Goal: Transaction & Acquisition: Purchase product/service

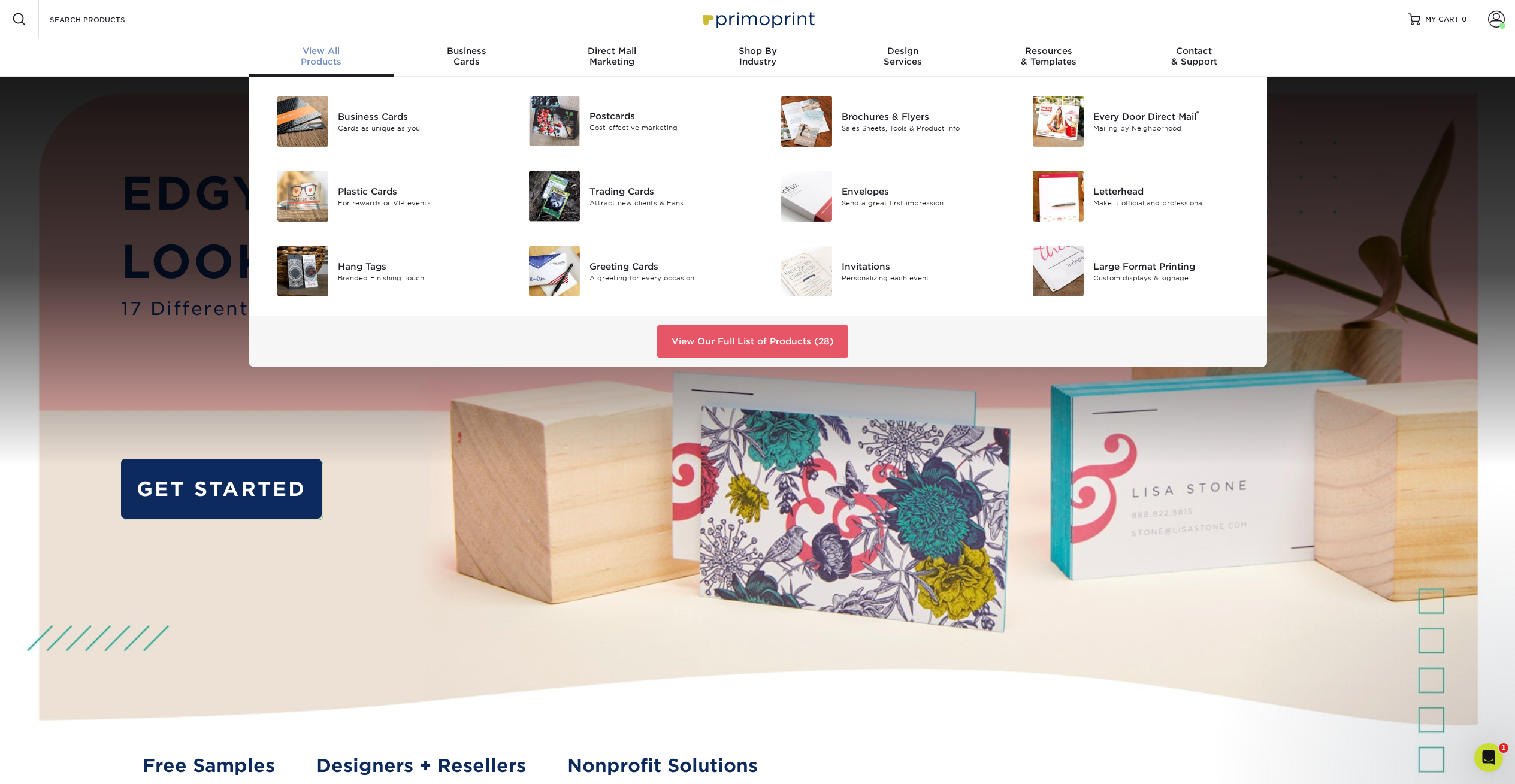
click at [329, 49] on span "View All" at bounding box center [322, 51] width 146 height 11
click at [793, 334] on link "View Our Full List of Products (28)" at bounding box center [752, 342] width 191 height 33
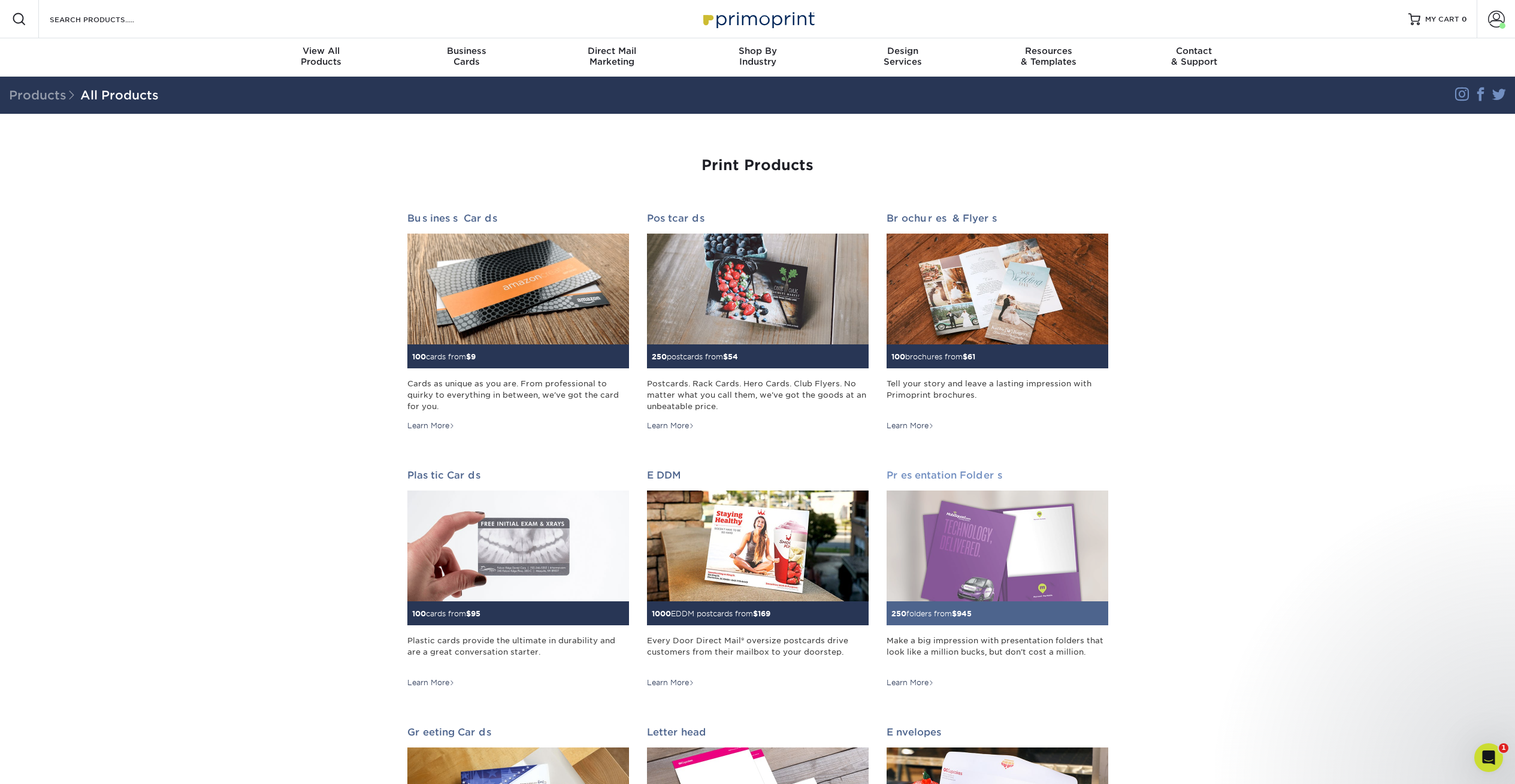
click at [972, 566] on img at bounding box center [997, 545] width 222 height 111
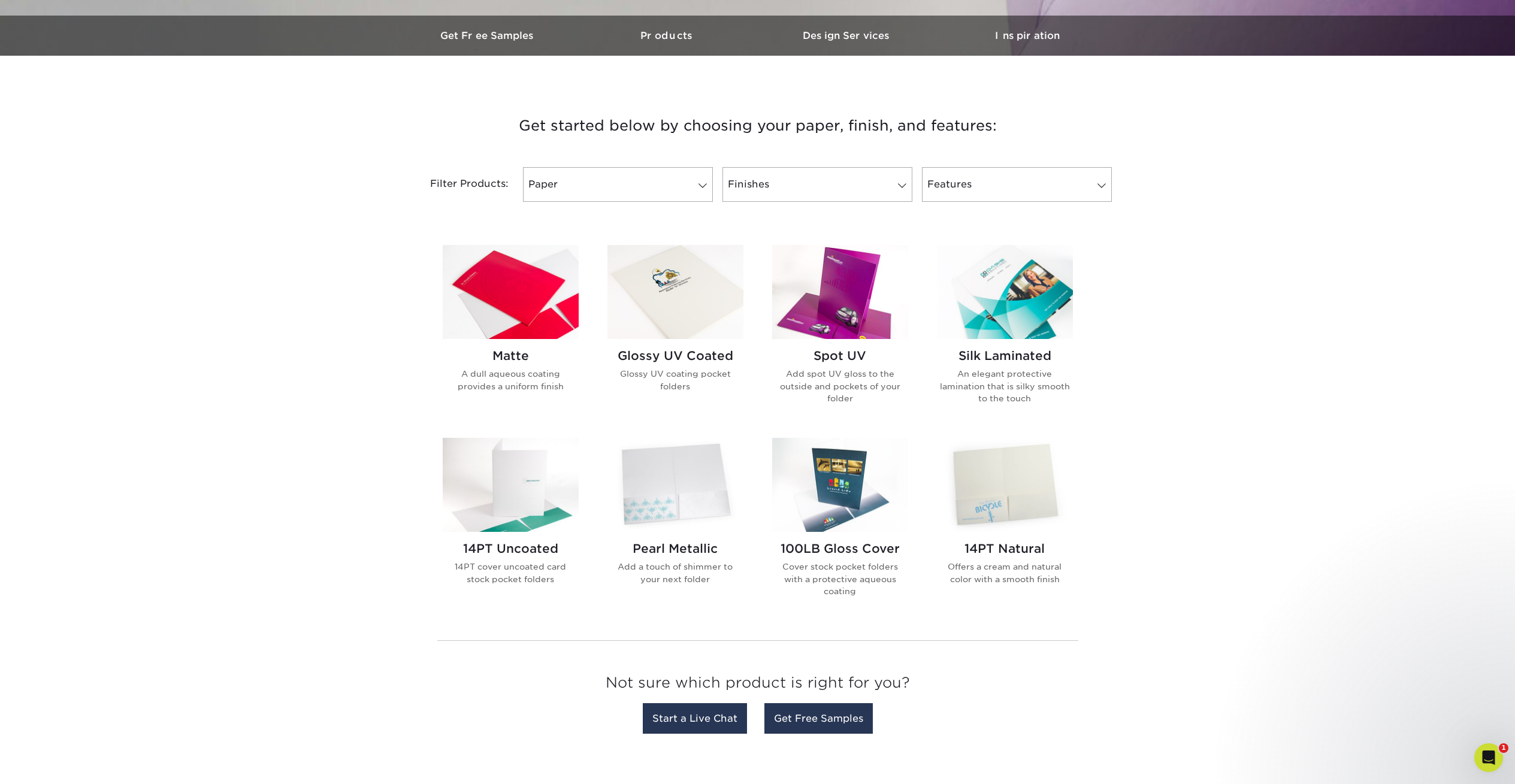
scroll to position [363, 0]
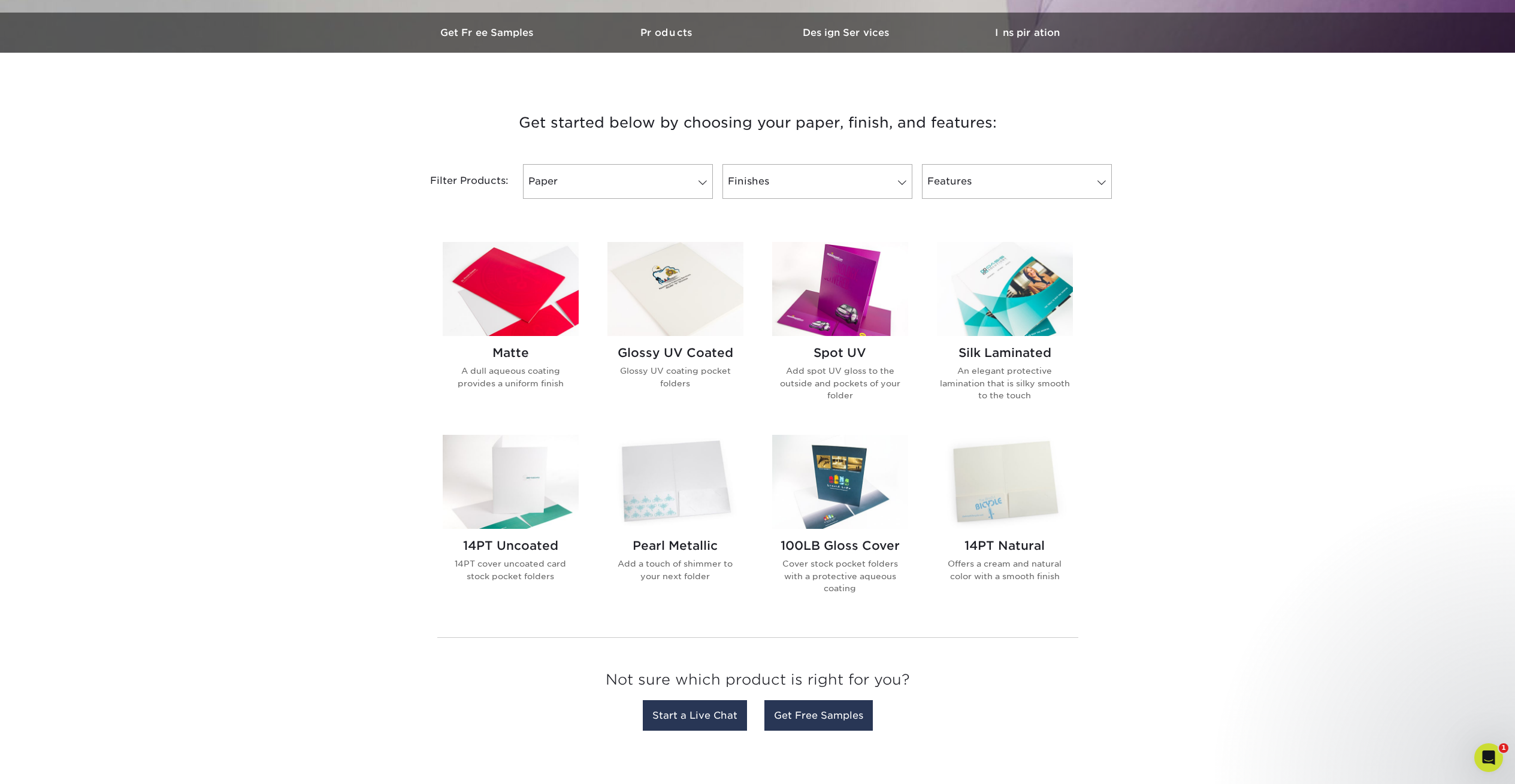
click at [662, 490] on img at bounding box center [675, 481] width 136 height 94
click at [859, 270] on img at bounding box center [839, 288] width 136 height 94
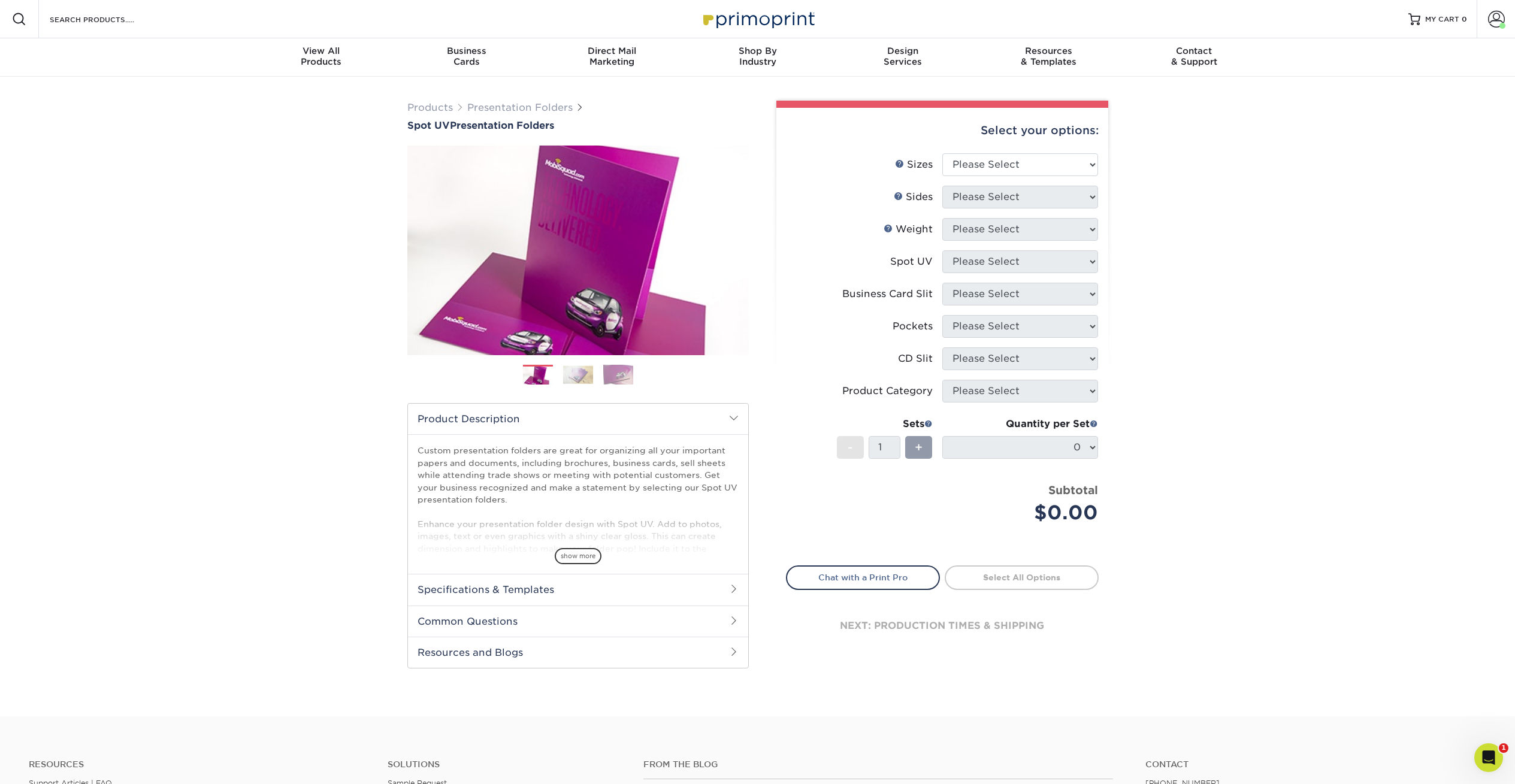
click at [1018, 178] on li "Sizes Help Sizes Please Select 6" x 9" 9" x 12"" at bounding box center [942, 170] width 312 height 33
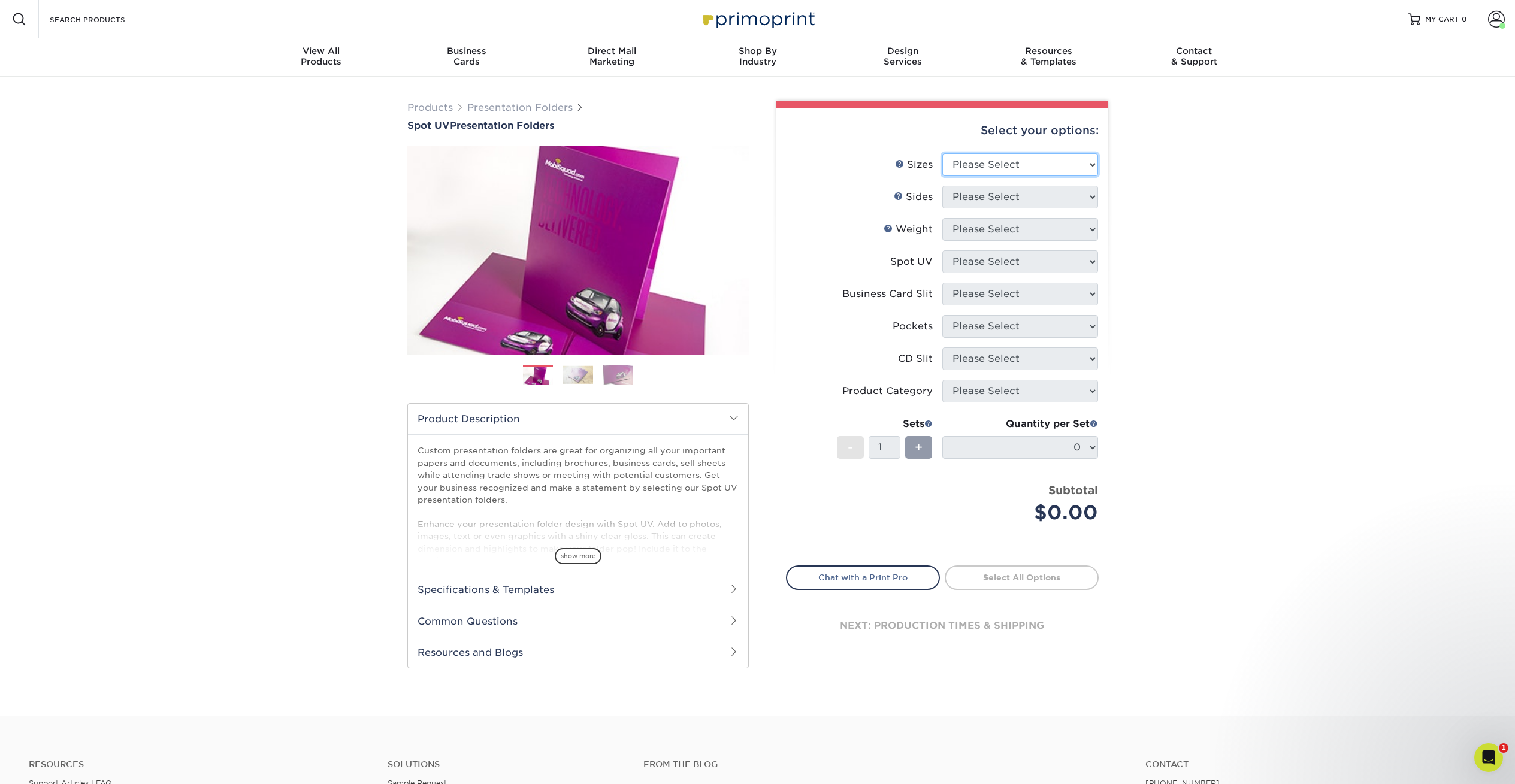
select select "9.00x12.00"
select select "13abbda7-1d64-4f25-8bb2-c179b224825d"
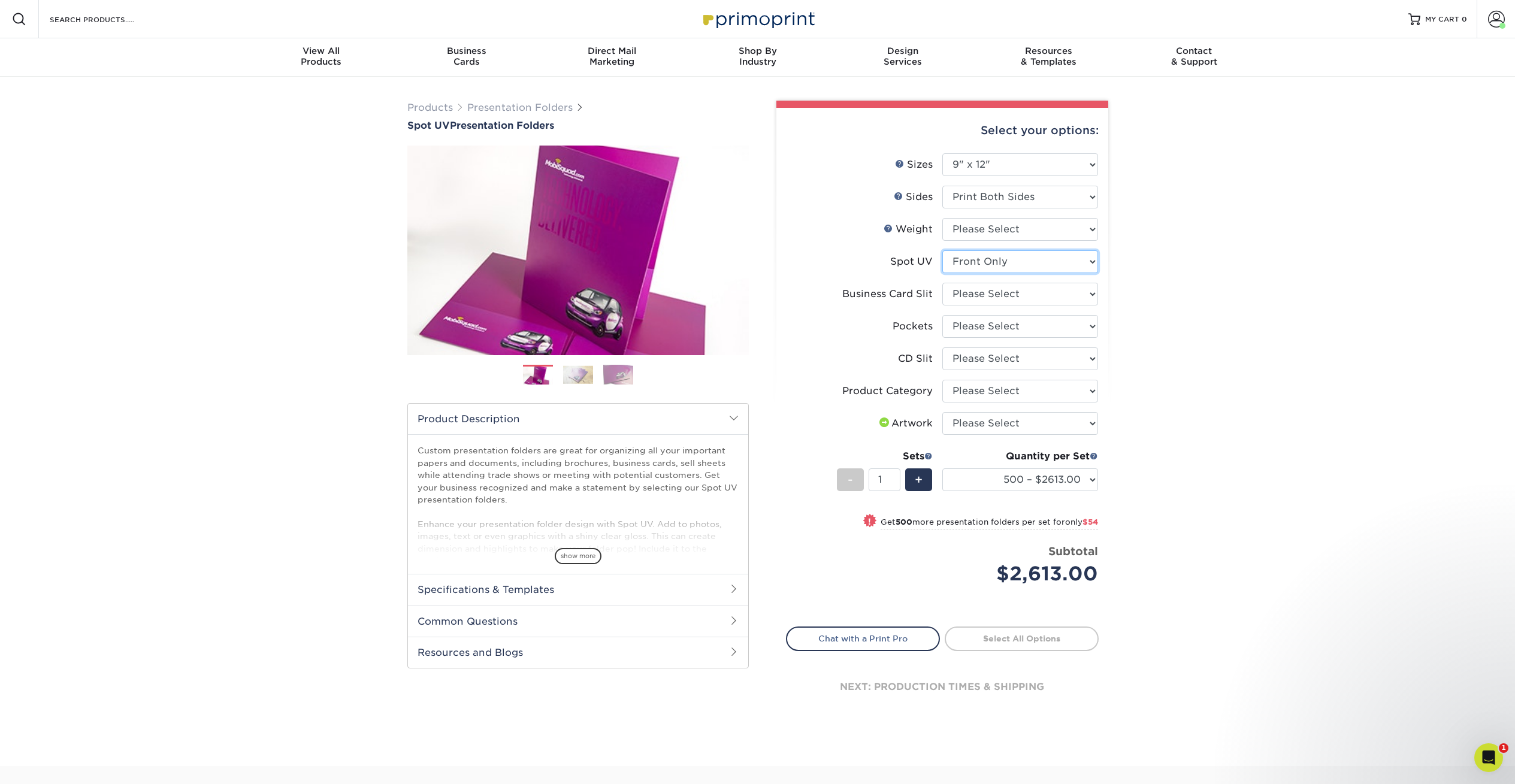
select select
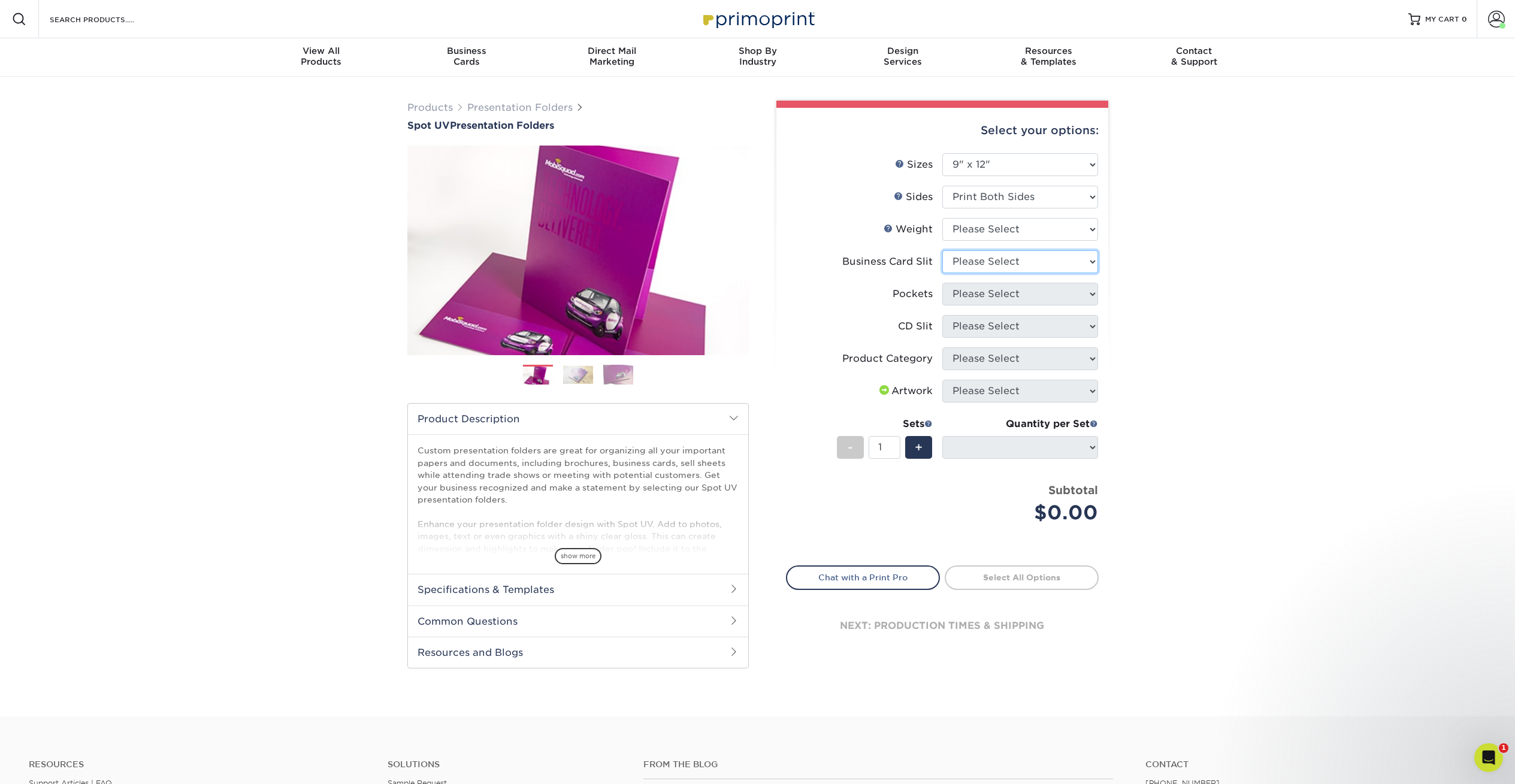
select select "7e99cc7c-ff09-4e60-a1f6-bcfcb05688a6"
select select "e8427203-e3c7-4640-a4e8-bae00c228d98"
select select "a092264a-7428-4d8e-b024-417dbebc6e25"
select select "57f7a581-ec4a-49d7-930d-eb044a1d12ac"
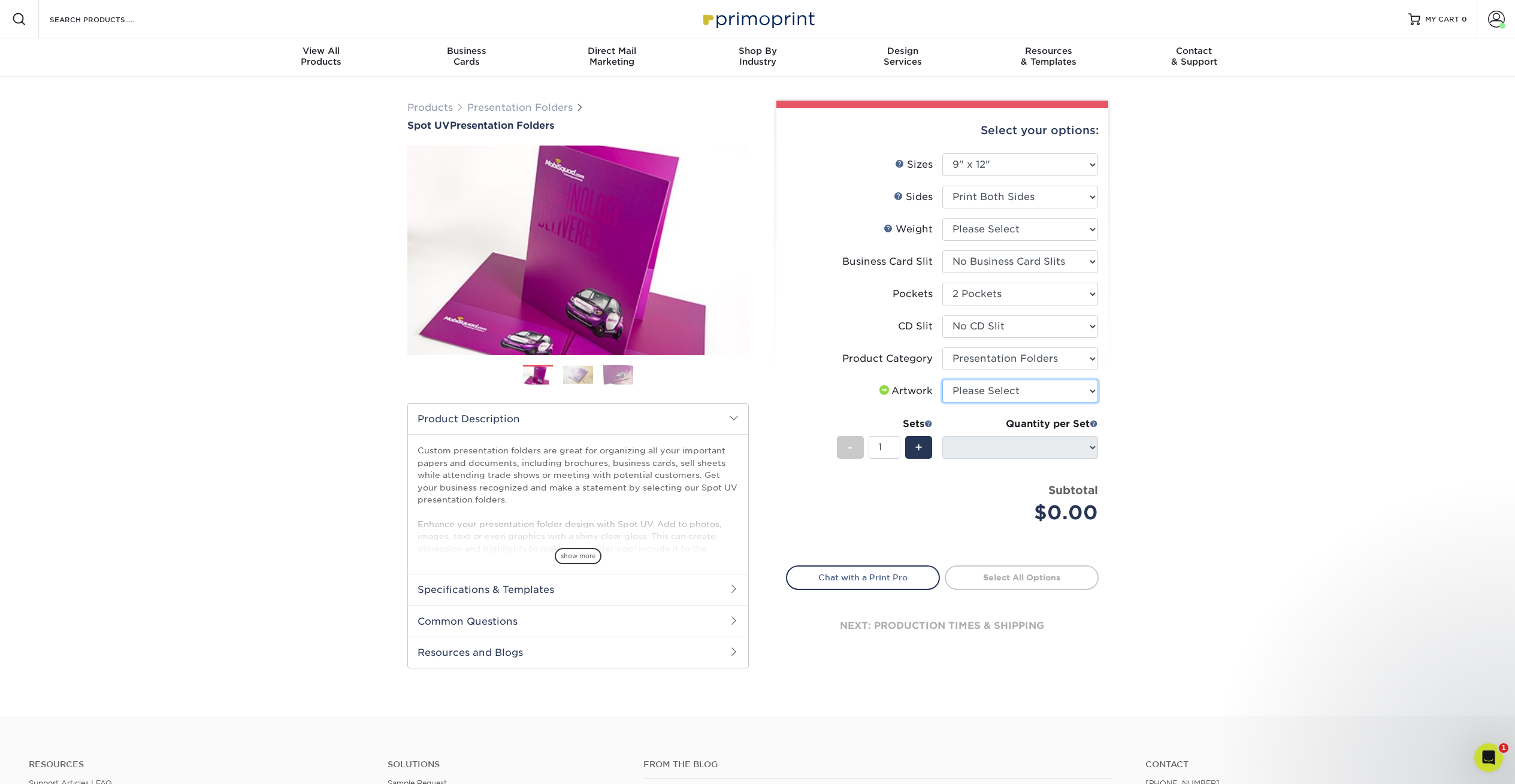
select select "upload"
select select "16PT"
select select "-1"
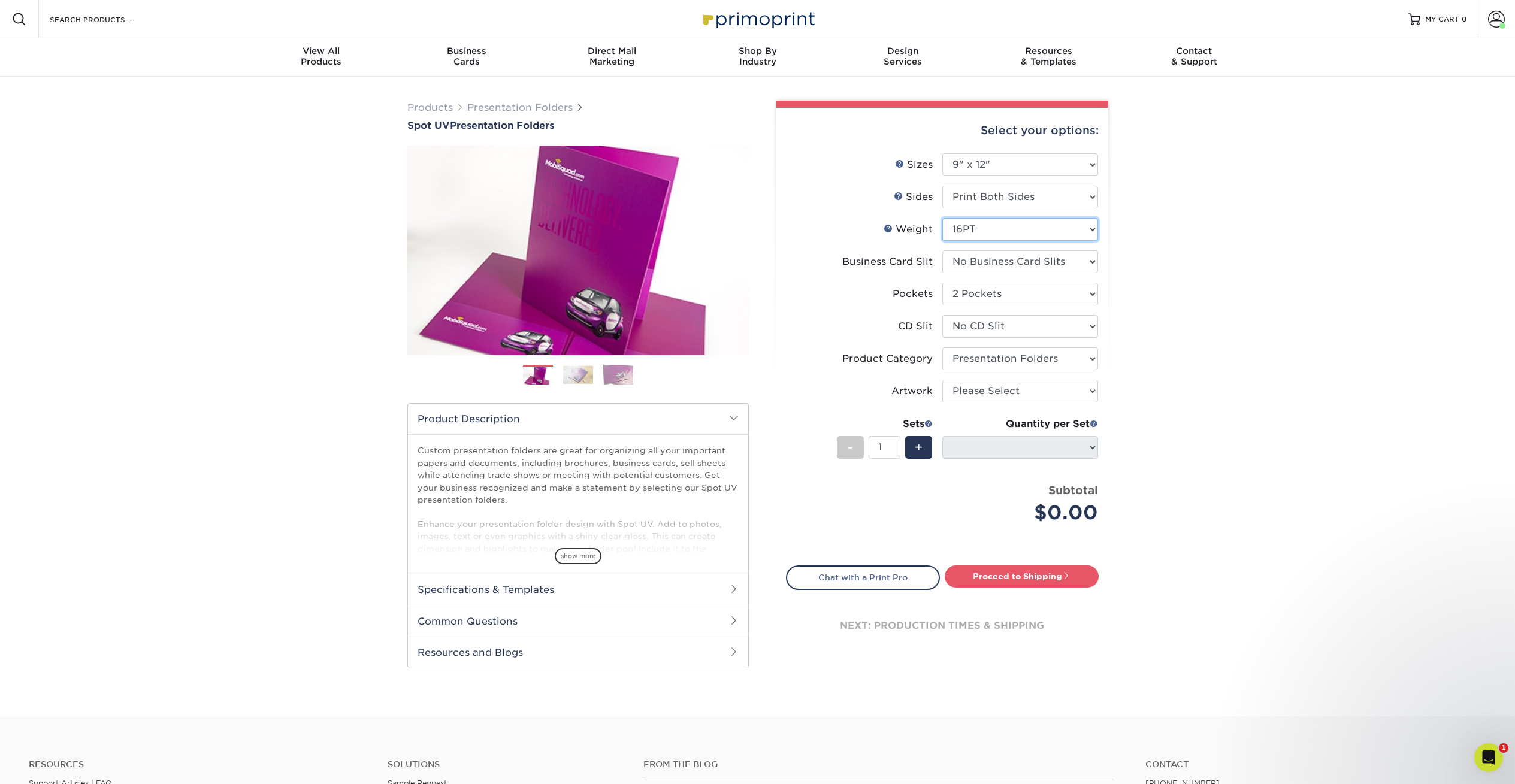
select select "-1"
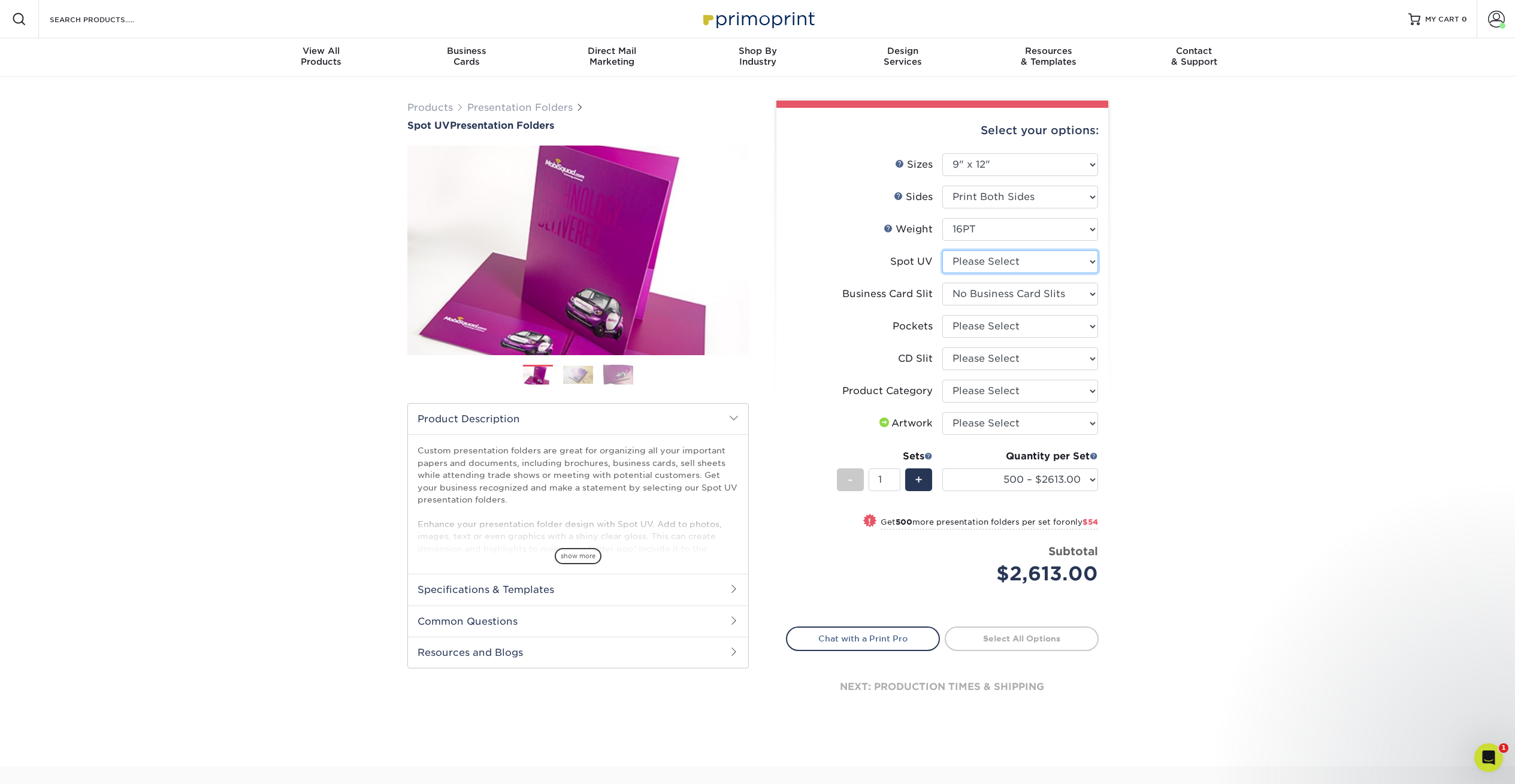
select select "1"
